Goal: Task Accomplishment & Management: Use online tool/utility

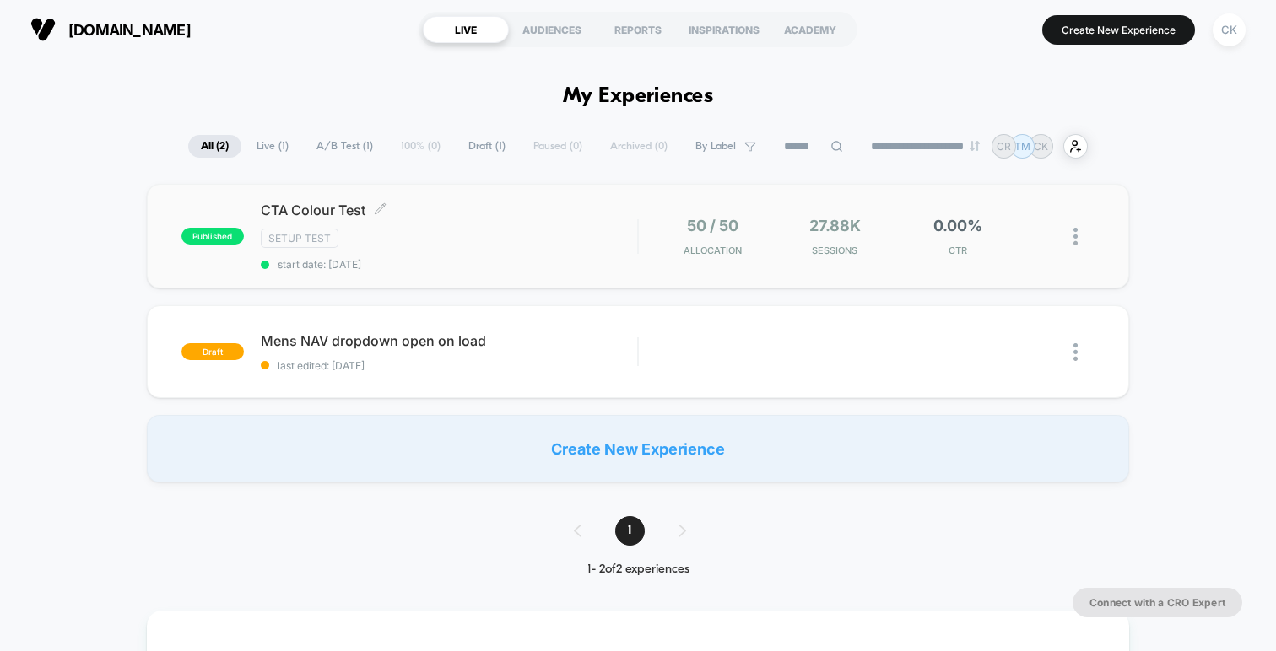
click at [543, 252] on div "CTA Colour Test Click to edit experience details Click to edit experience detai…" at bounding box center [449, 236] width 376 height 69
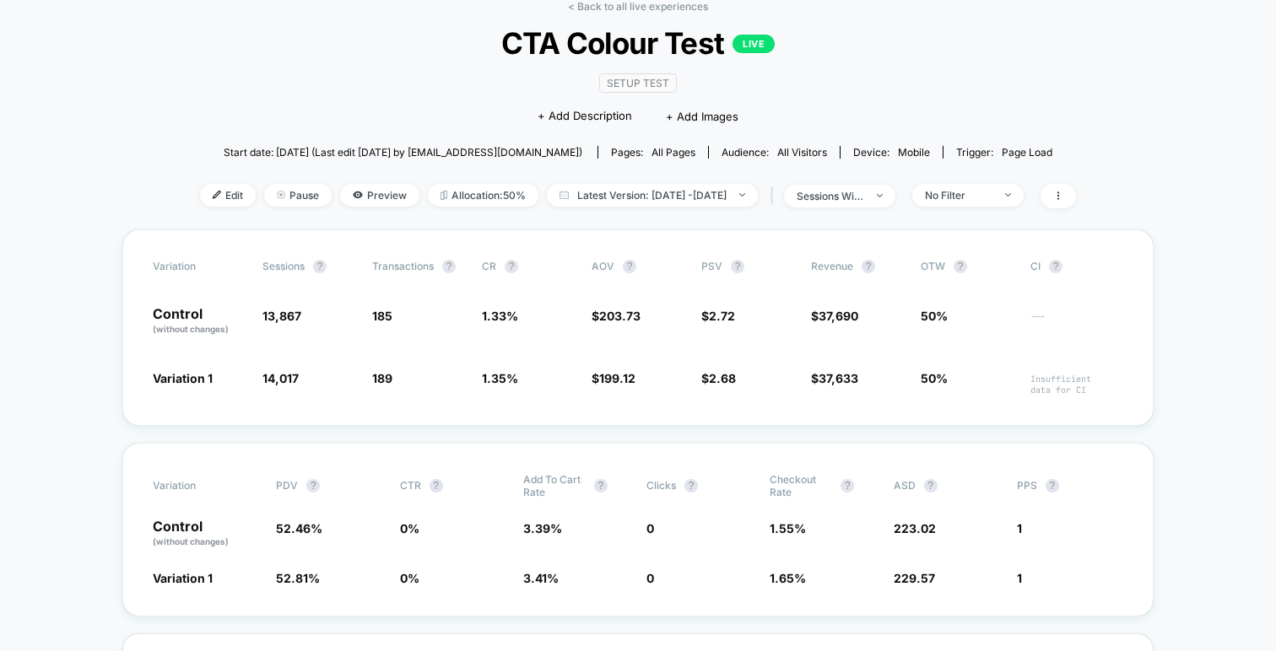
scroll to position [98, 0]
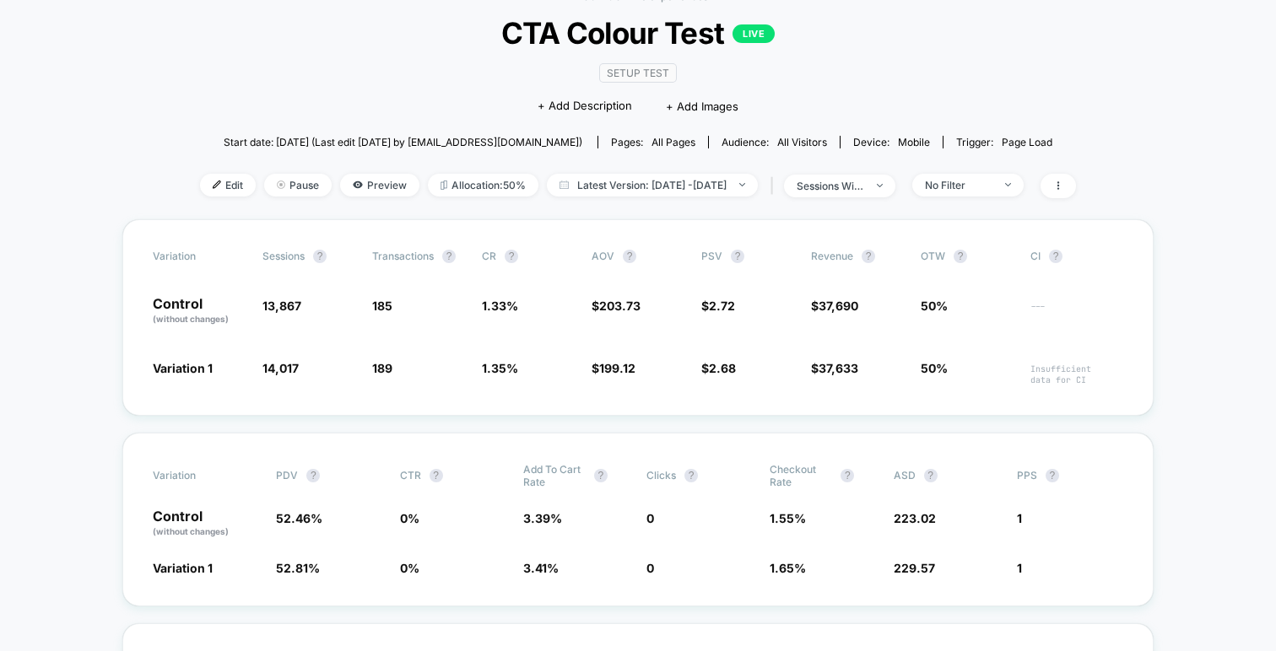
click at [276, 92] on div "< Back to all live experiences CTA Colour Test LIVE SETUP TEST Click to edit ex…" at bounding box center [638, 104] width 876 height 229
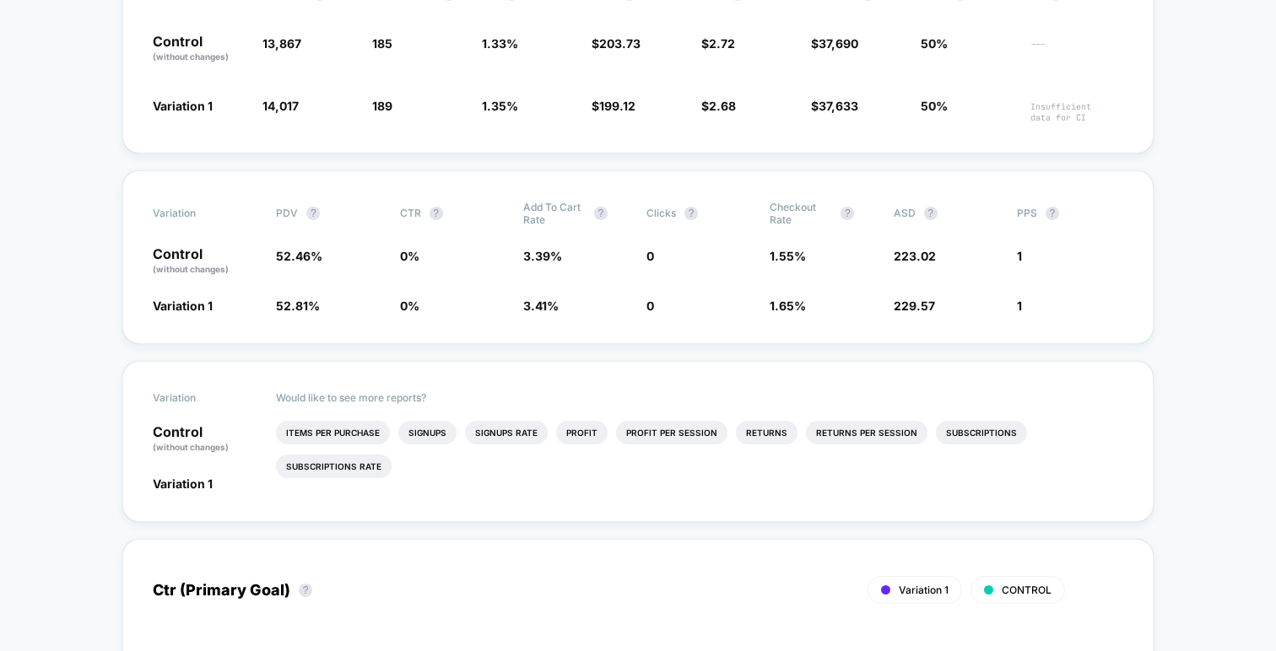
scroll to position [370, 0]
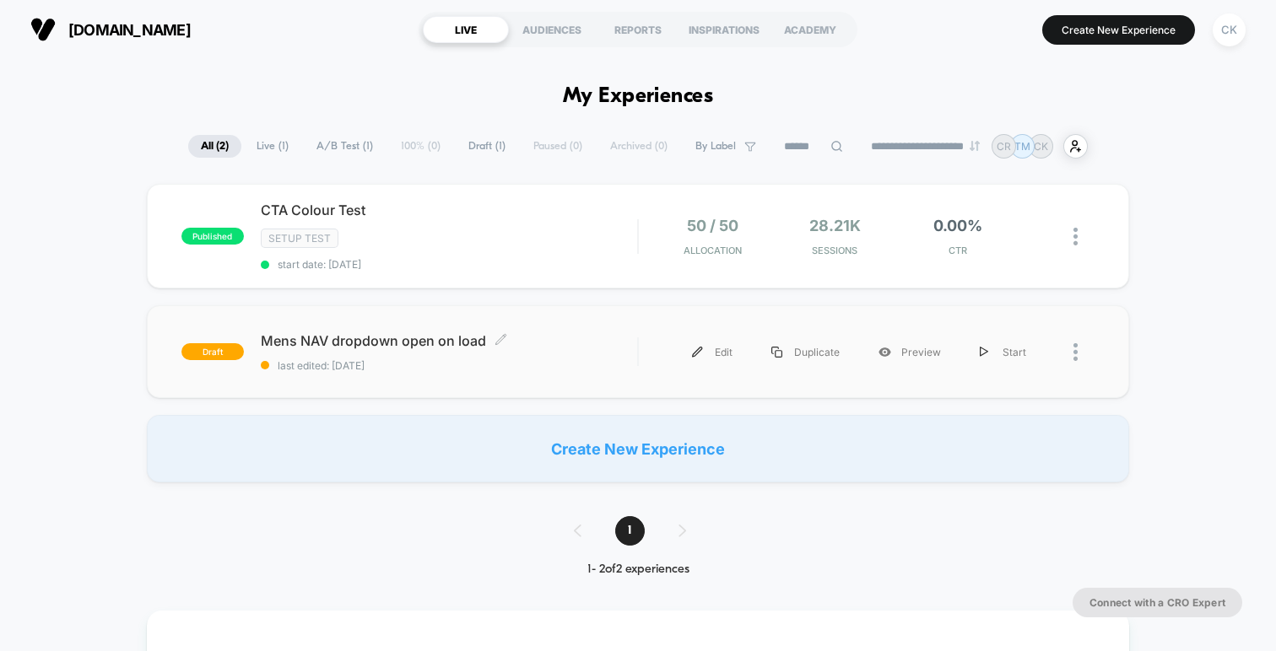
click at [404, 348] on div "Mens NAV dropdown open on load Click to edit experience details Click to edit e…" at bounding box center [449, 352] width 376 height 40
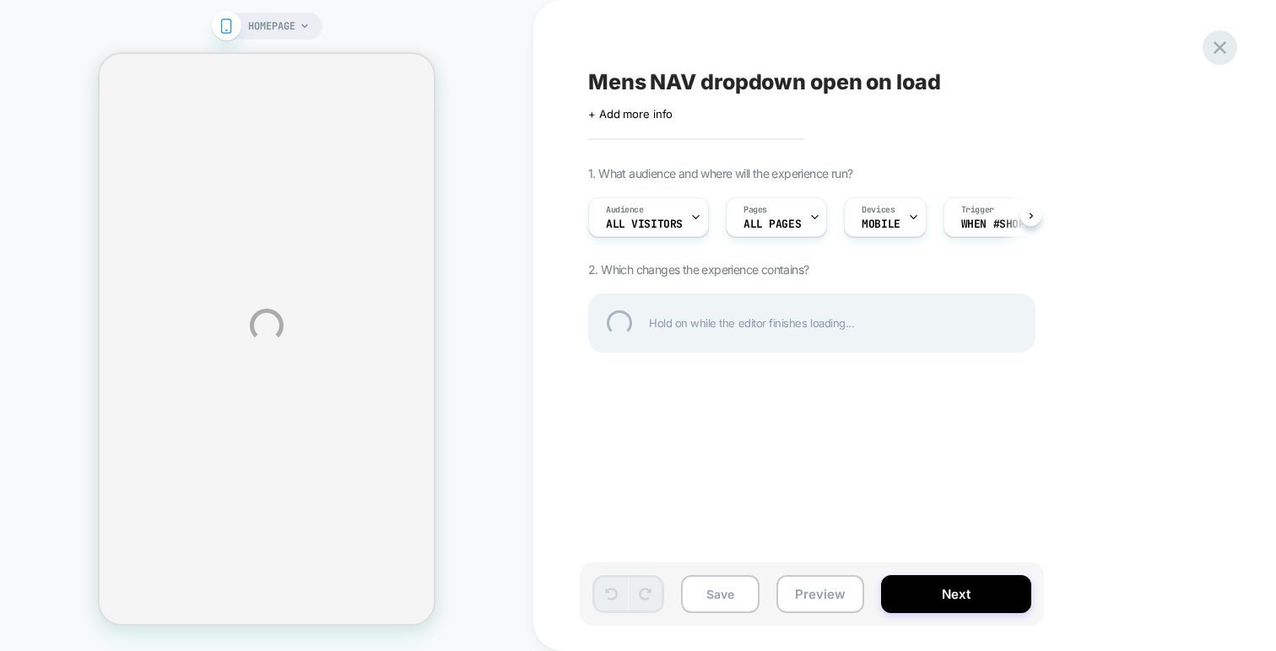
click at [1210, 42] on div at bounding box center [1219, 47] width 35 height 35
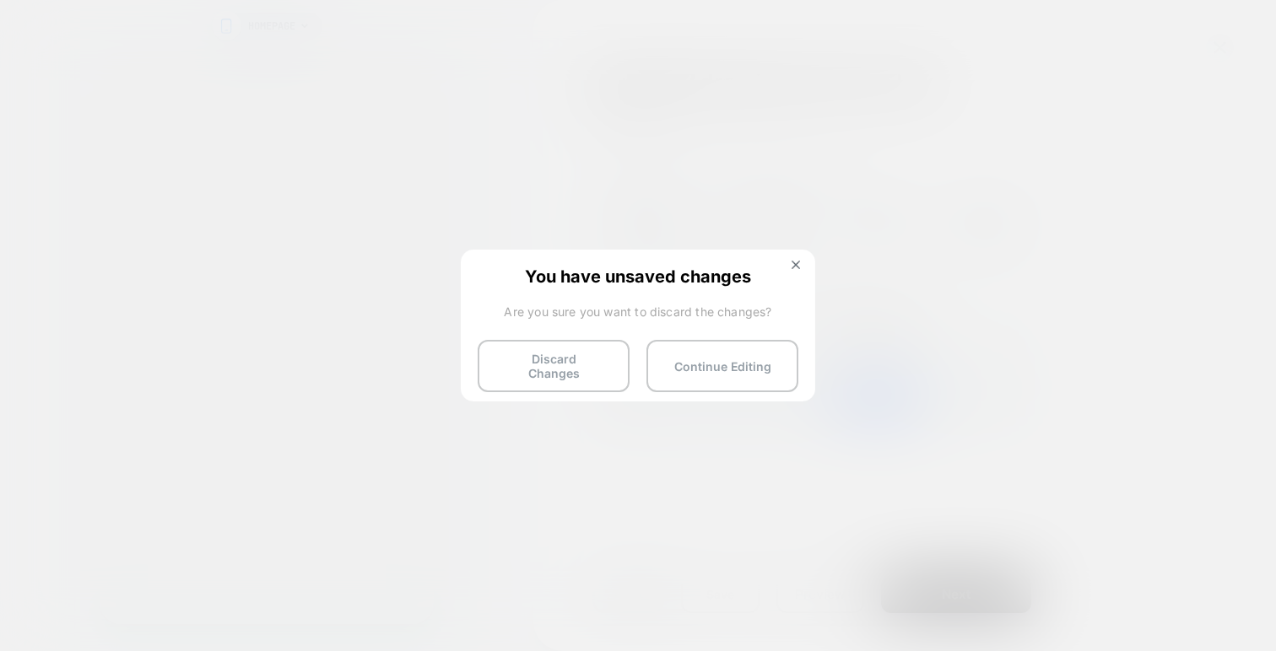
scroll to position [0, 1]
click at [606, 354] on button "Discard Changes" at bounding box center [554, 366] width 152 height 52
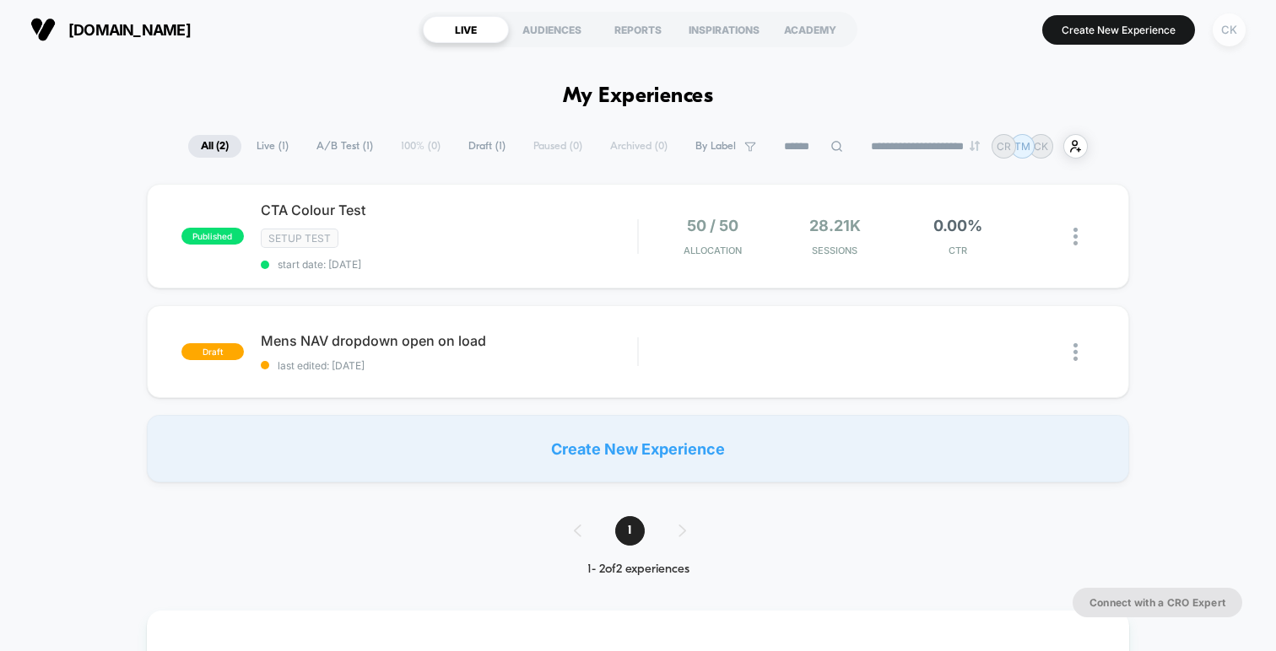
click at [1234, 40] on div "CK" at bounding box center [1228, 29] width 33 height 33
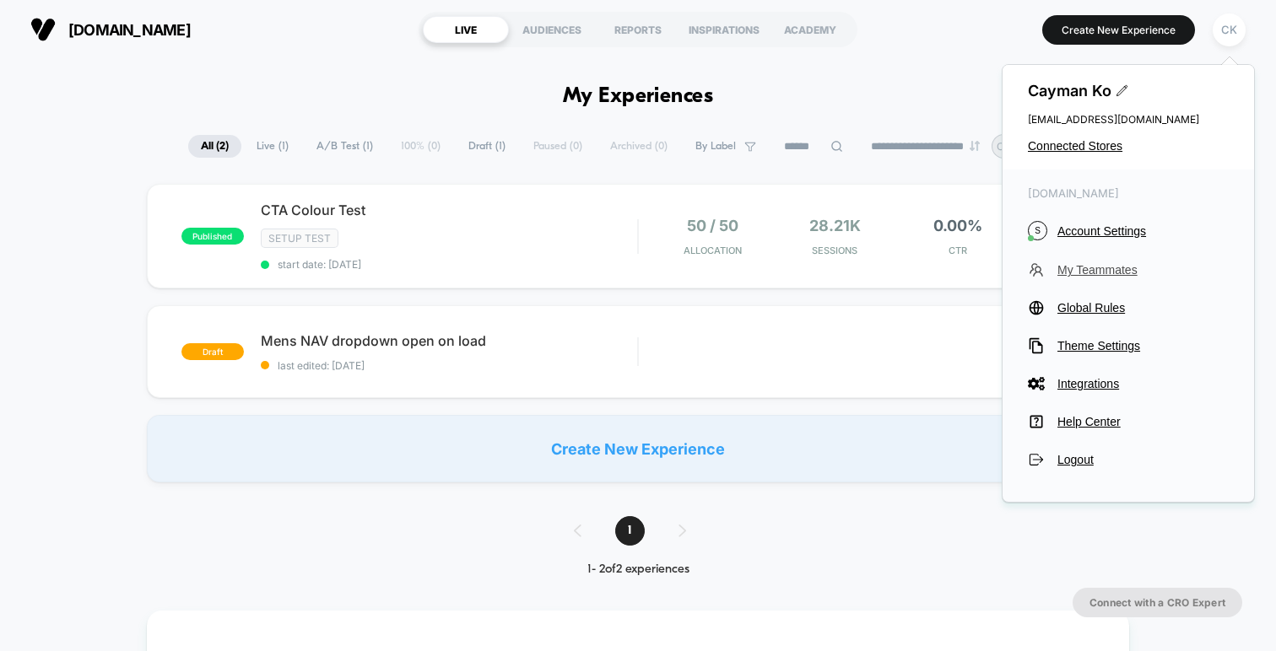
click at [1090, 271] on span "My Teammates" at bounding box center [1142, 269] width 171 height 13
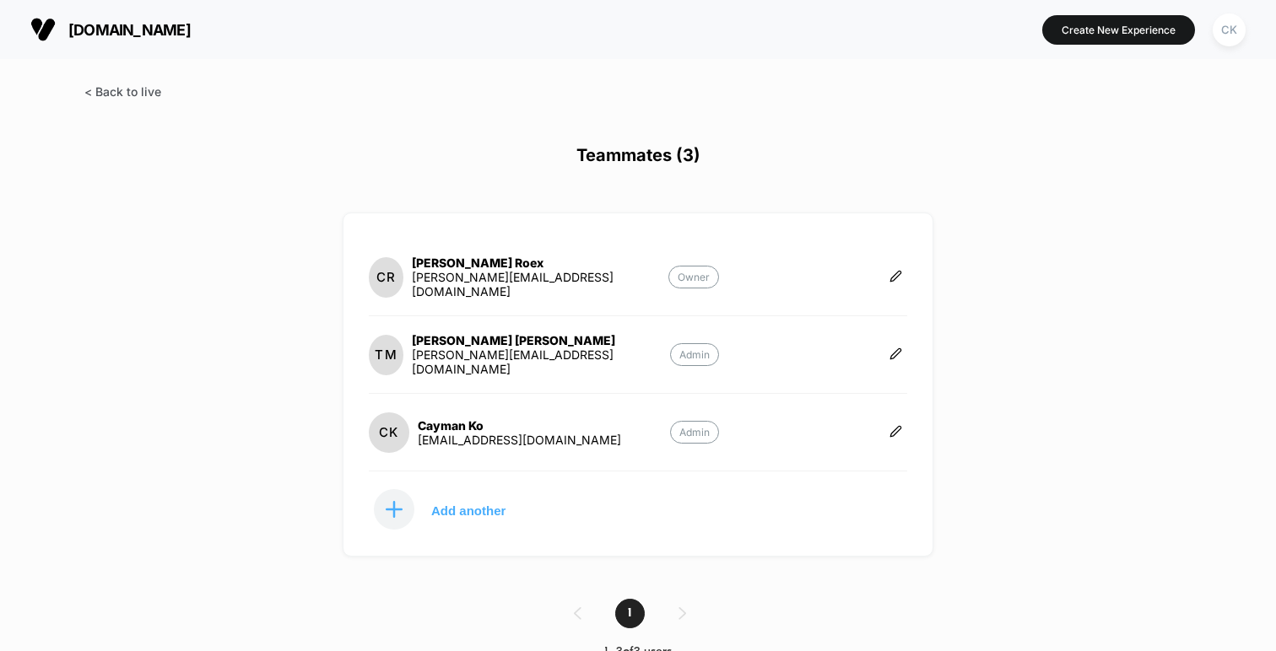
click at [116, 86] on span at bounding box center [122, 91] width 77 height 14
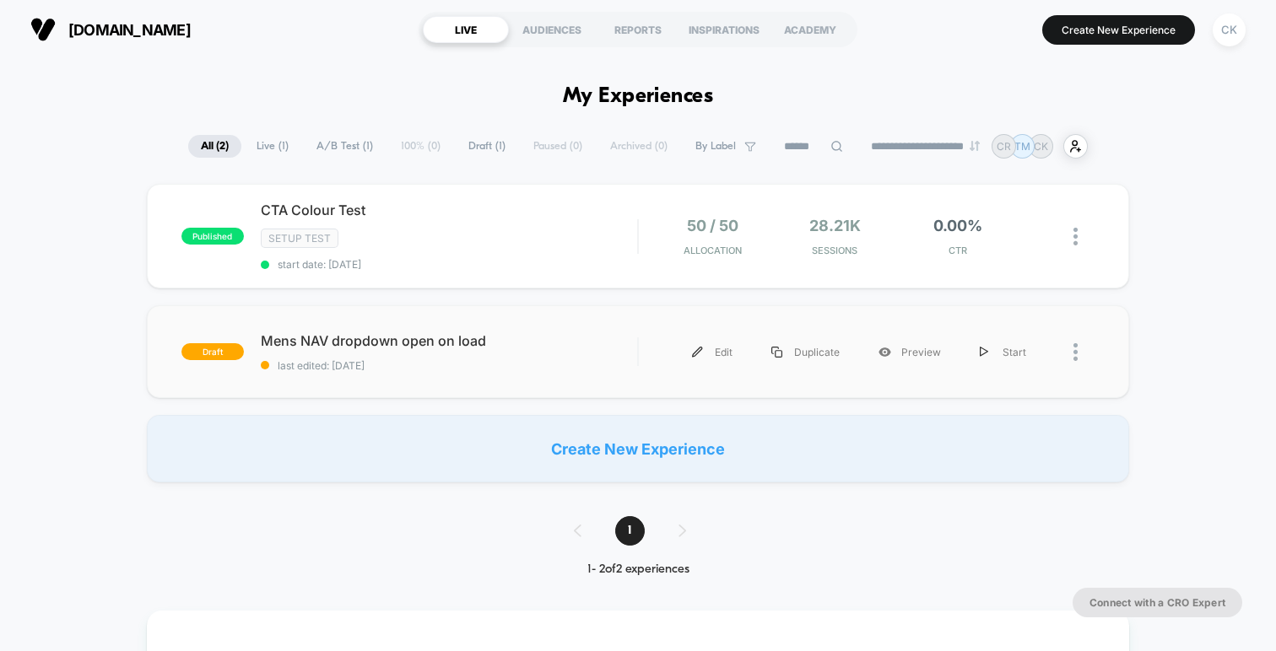
click at [302, 328] on div "draft Mens NAV dropdown open on load last edited: [DATE] Edit Duplicate Preview…" at bounding box center [638, 351] width 982 height 93
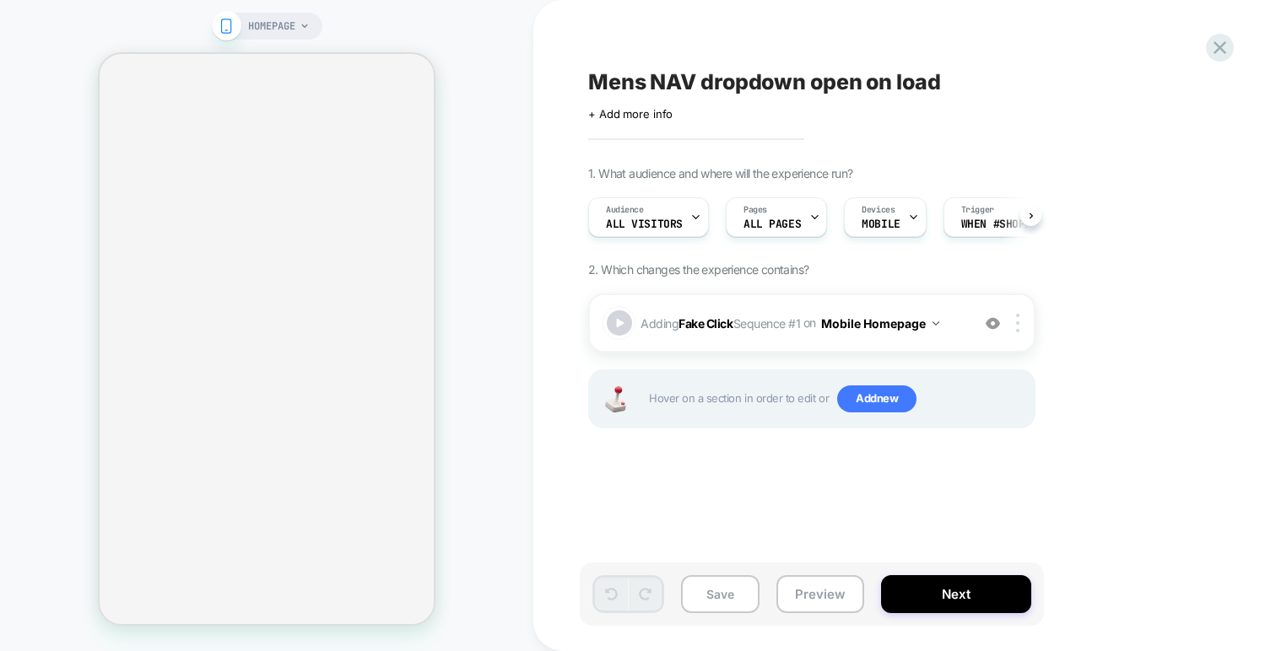
scroll to position [0, 1]
click at [1212, 55] on icon at bounding box center [1219, 47] width 23 height 23
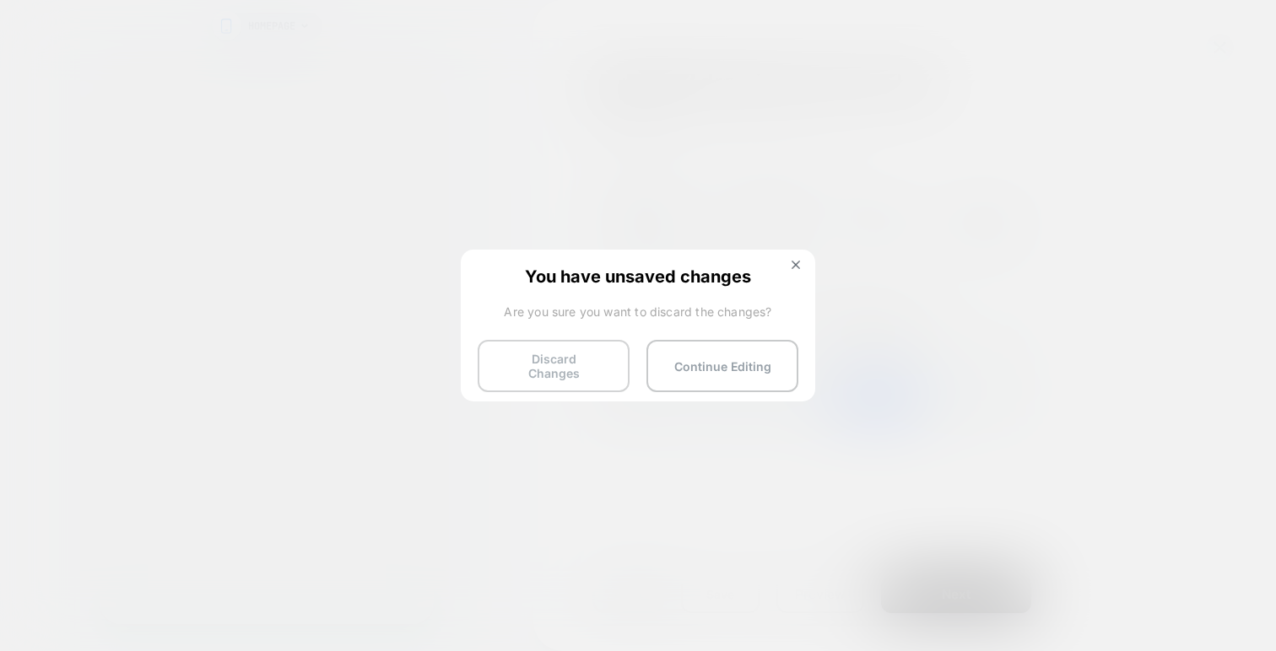
click at [596, 359] on button "Discard Changes" at bounding box center [554, 366] width 152 height 52
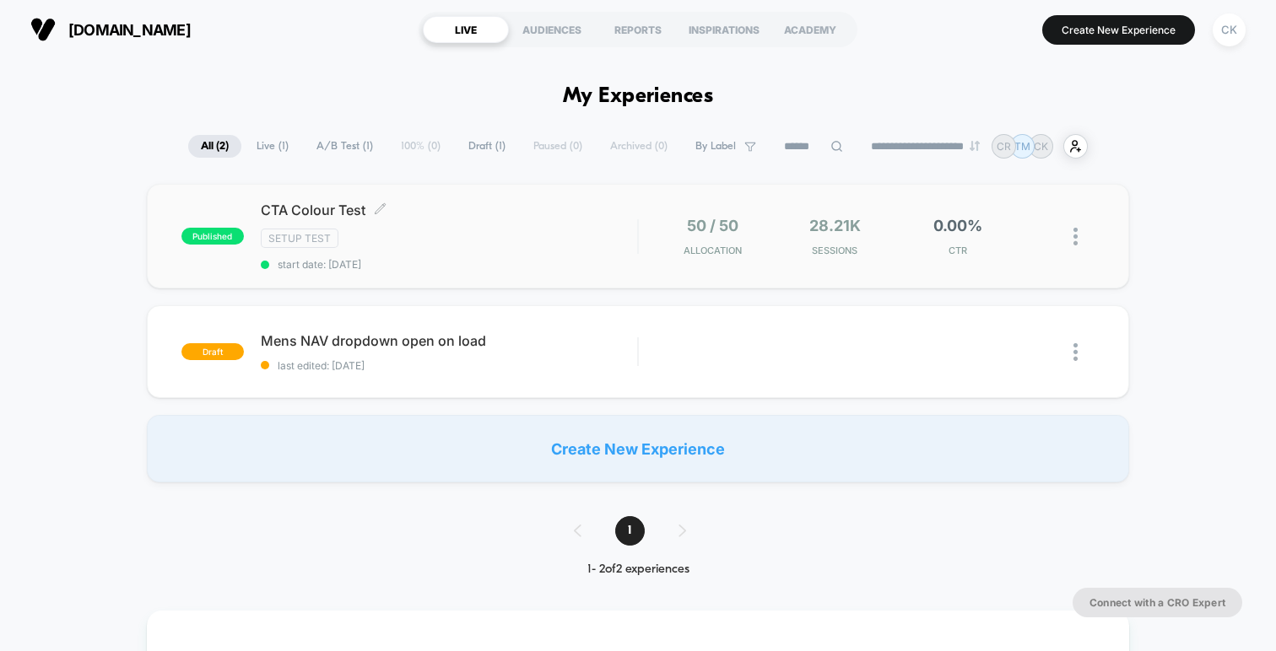
click at [502, 232] on div "SETUP TEST" at bounding box center [449, 238] width 376 height 19
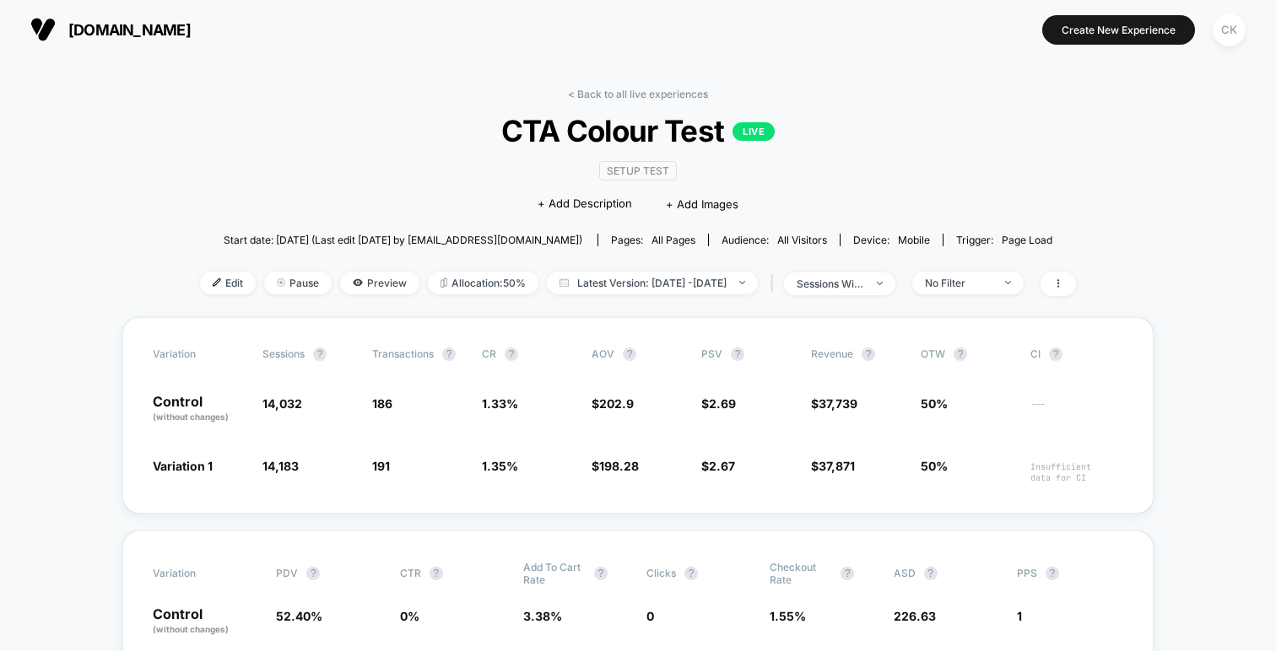
scroll to position [57, 0]
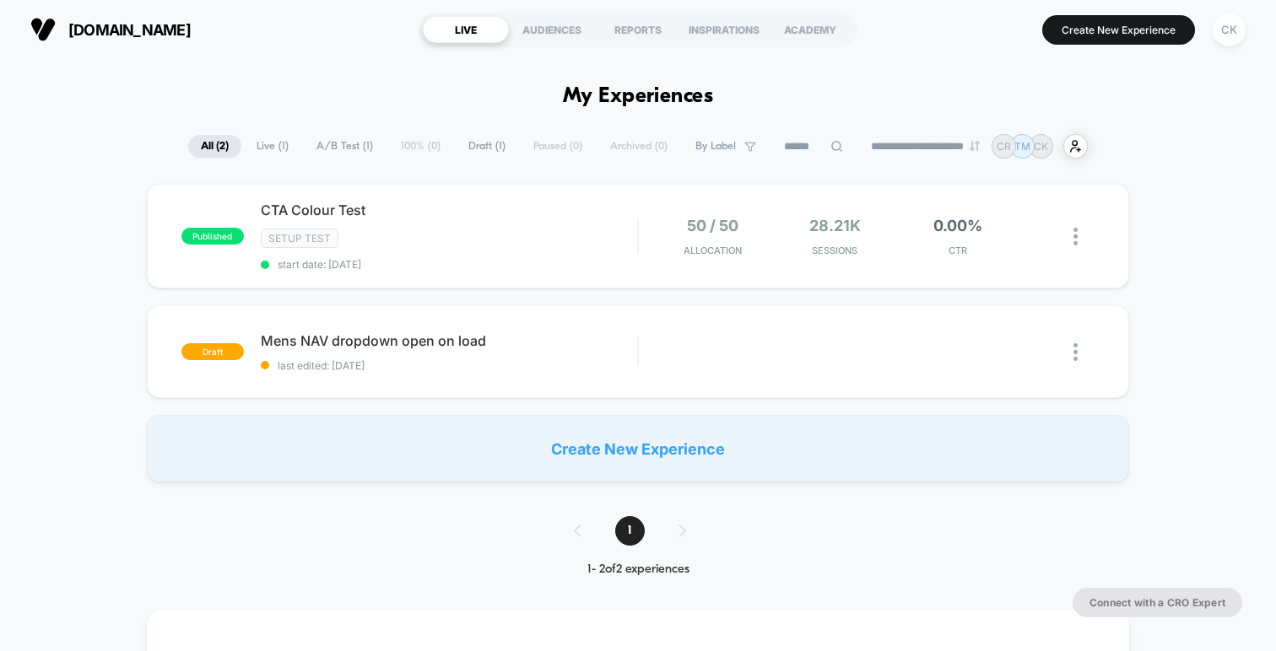
click at [115, 239] on div "published CTA Colour Test SETUP TEST start date: [DATE] 50 / 50 Allocation 28.2…" at bounding box center [638, 333] width 1276 height 299
